Goal: Manage account settings

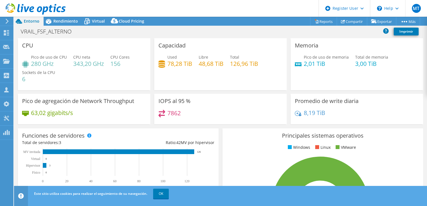
click at [399, 61] on div "Pico de uso de memoria 2,01 TiB Total de memoria 3,00 TiB" at bounding box center [357, 63] width 124 height 18
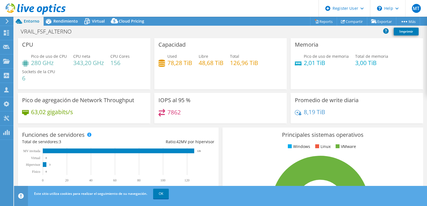
scroll to position [1, 0]
click at [199, 60] on h4 "48,68 TiB" at bounding box center [211, 63] width 25 height 6
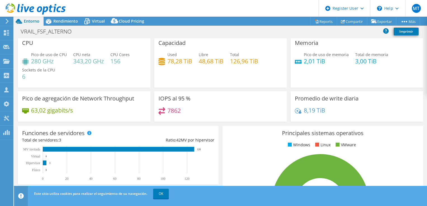
scroll to position [6, 0]
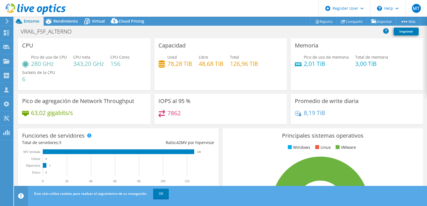
click at [232, 89] on div "Capacidad Used 78,28 TiB Libre 48,68 TiB Total 126,96 TiB" at bounding box center [220, 64] width 133 height 52
click at [234, 84] on div "Capacidad Used 78,28 TiB Libre 48,68 TiB Total 126,96 TiB" at bounding box center [220, 64] width 133 height 52
click at [232, 92] on div "Capacidad Used 78,28 TiB Libre 48,68 TiB Total 126,96 TiB" at bounding box center [220, 66] width 137 height 56
click at [413, 5] on span "MT" at bounding box center [416, 8] width 9 height 9
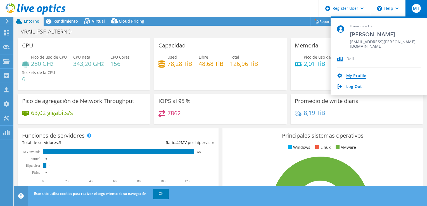
click at [357, 76] on link "My Profile" at bounding box center [357, 76] width 20 height 5
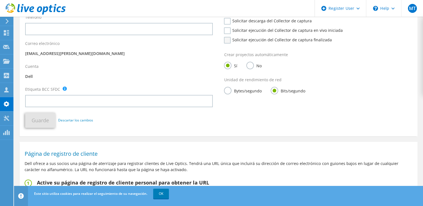
scroll to position [148, 0]
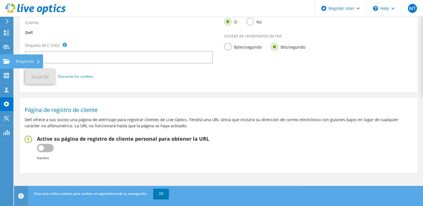
click at [7, 62] on use at bounding box center [6, 61] width 7 height 5
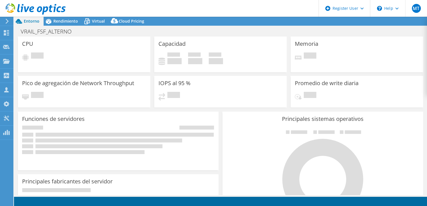
select select "USD"
